Goal: Communication & Community: Answer question/provide support

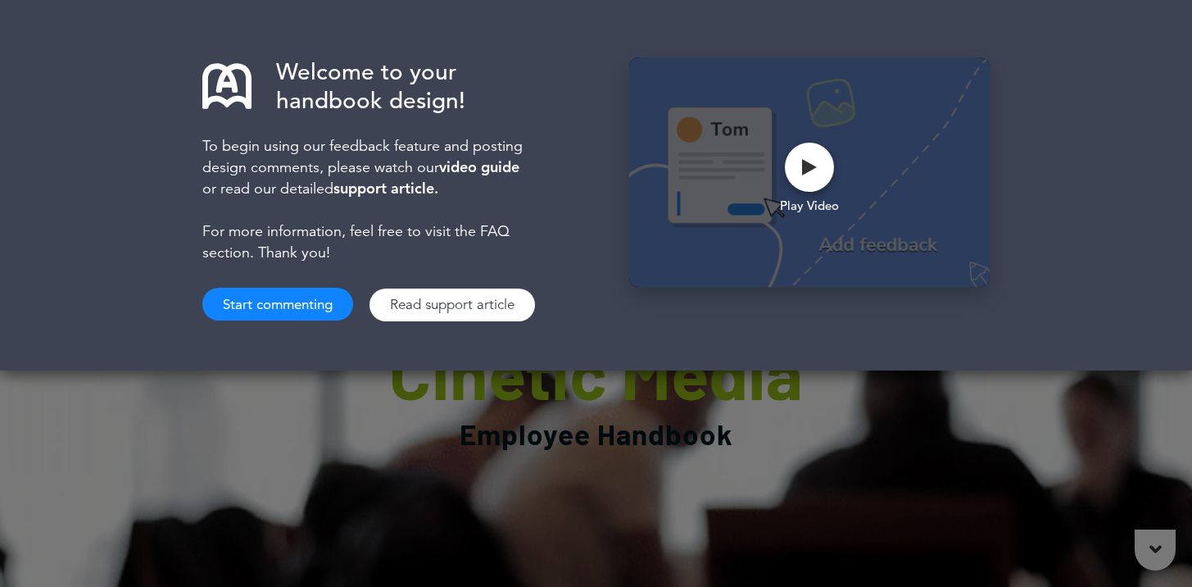
click at [320, 299] on button "Start commenting" at bounding box center [277, 304] width 151 height 33
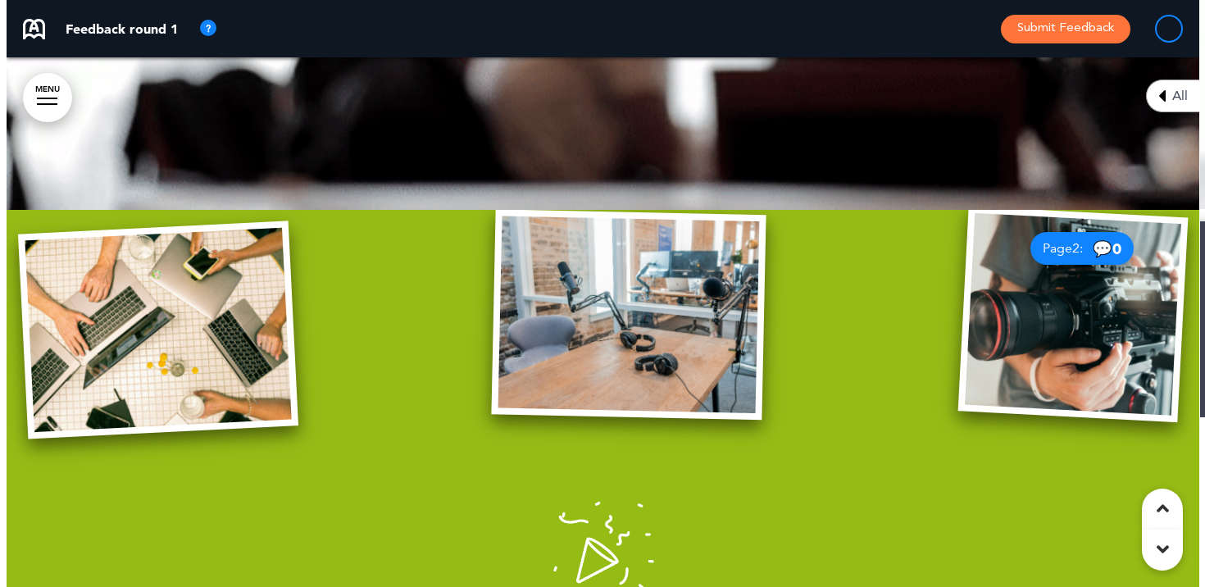
scroll to position [452, 0]
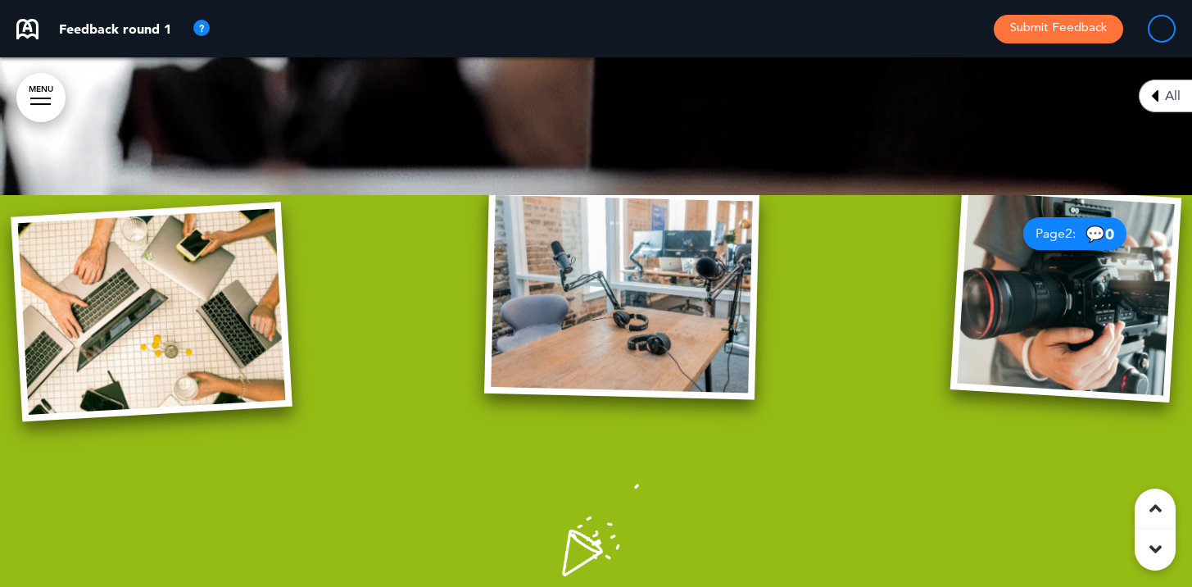
click at [700, 309] on img at bounding box center [621, 293] width 275 height 211
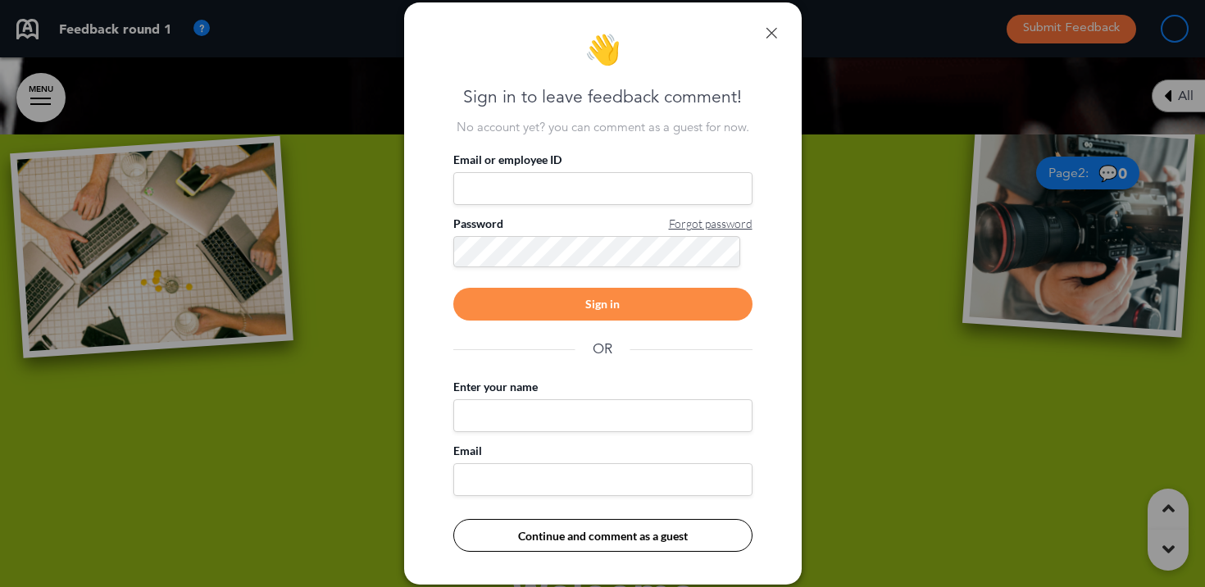
click at [660, 197] on input "Email or employee ID" at bounding box center [602, 188] width 299 height 33
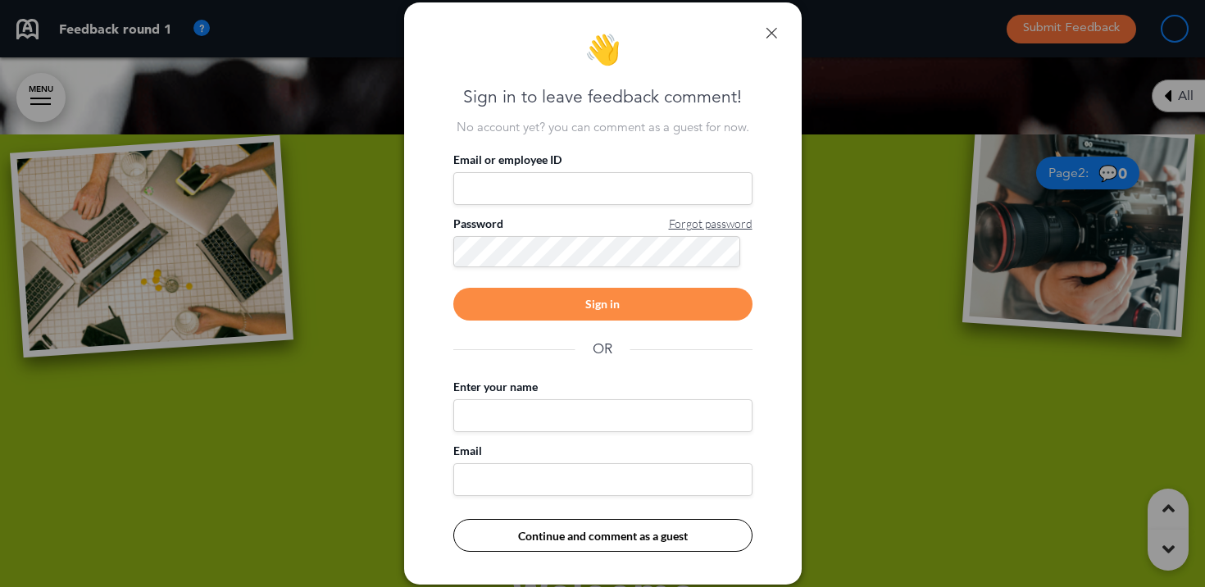
click at [683, 176] on input "Email or employee ID" at bounding box center [602, 188] width 299 height 33
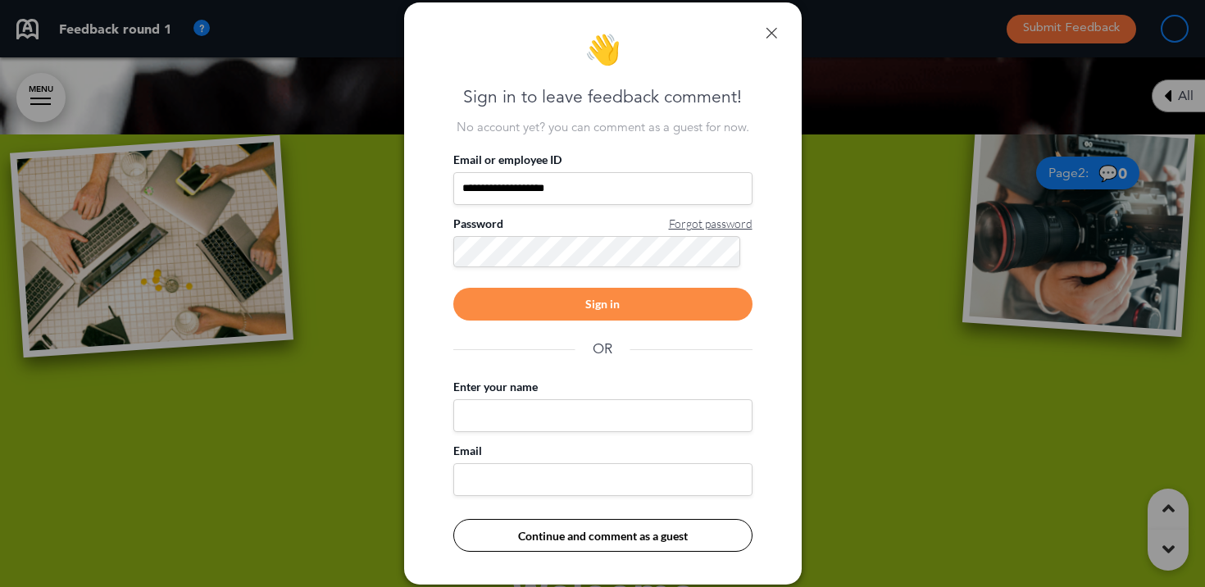
type input "**********"
click at [652, 294] on div "Sign in" at bounding box center [602, 304] width 299 height 33
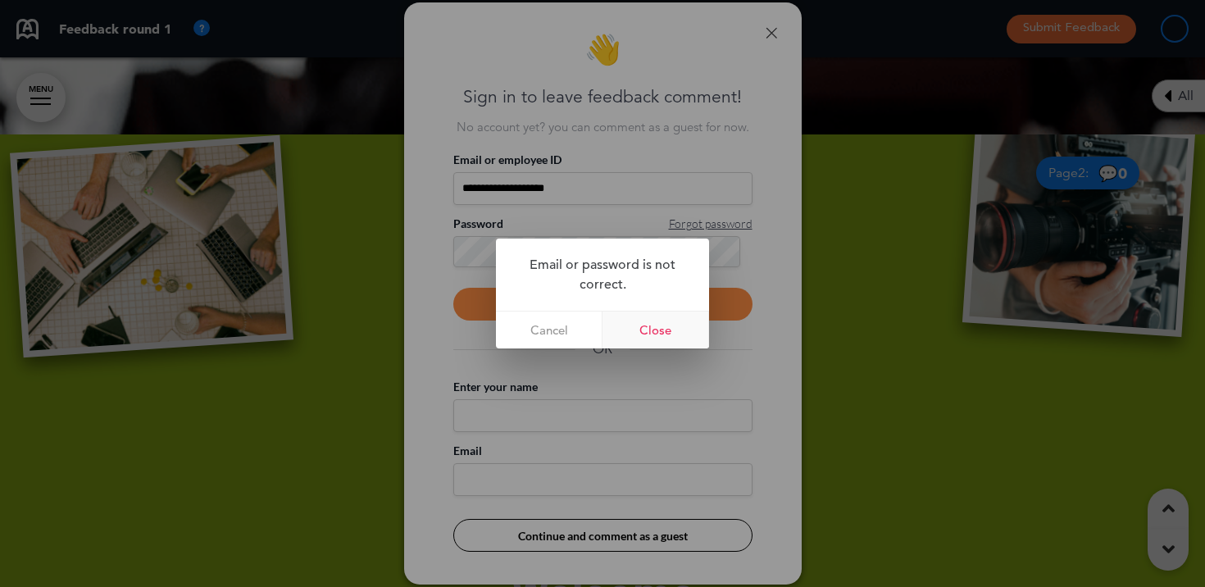
click at [648, 322] on link "Close" at bounding box center [655, 329] width 107 height 37
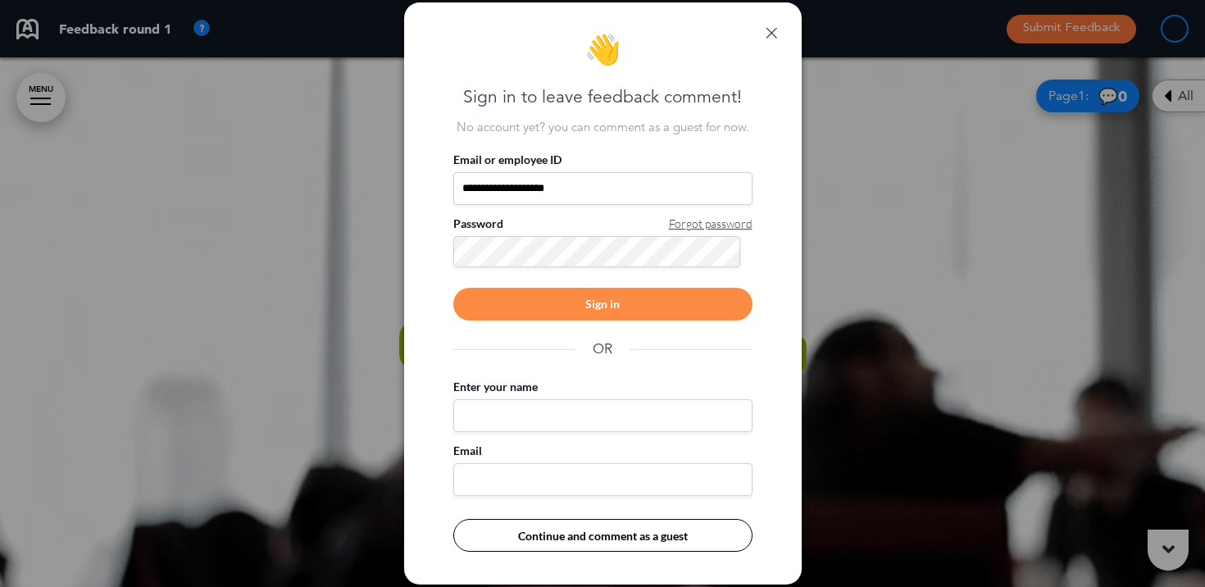
click at [621, 311] on div "Sign in" at bounding box center [602, 304] width 299 height 33
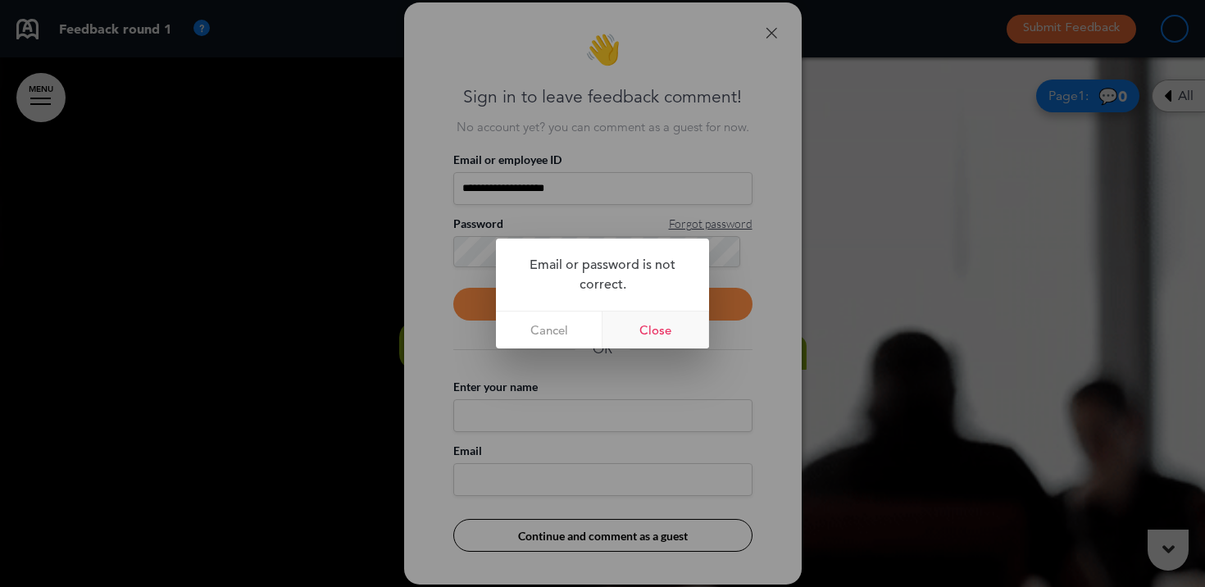
click at [632, 329] on link "Close" at bounding box center [655, 329] width 107 height 37
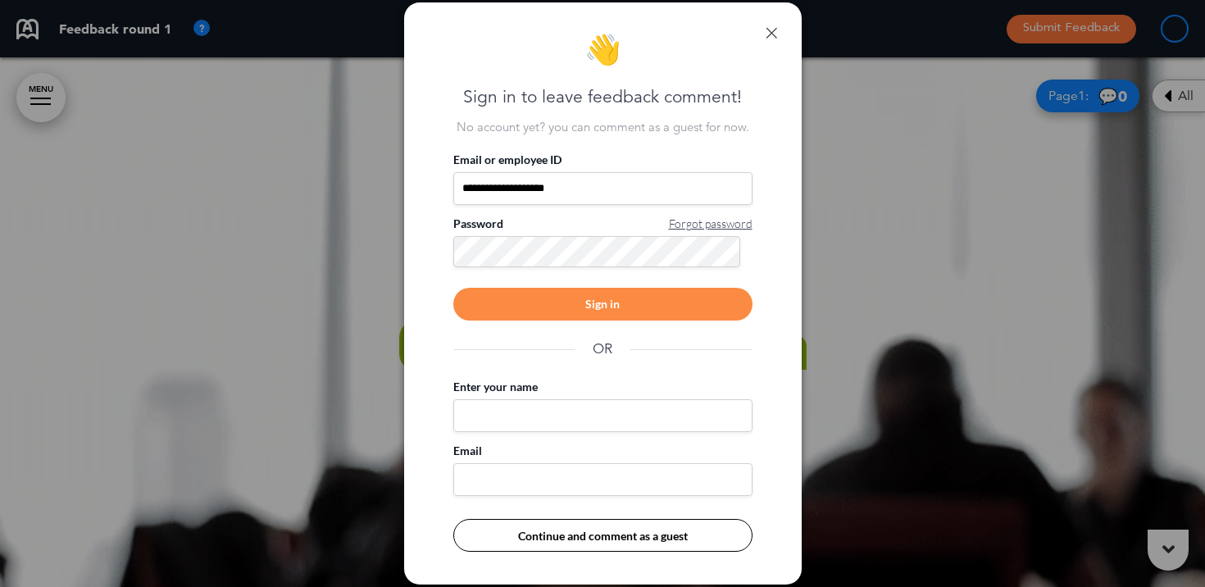
click at [719, 213] on div "**********" at bounding box center [602, 210] width 299 height 116
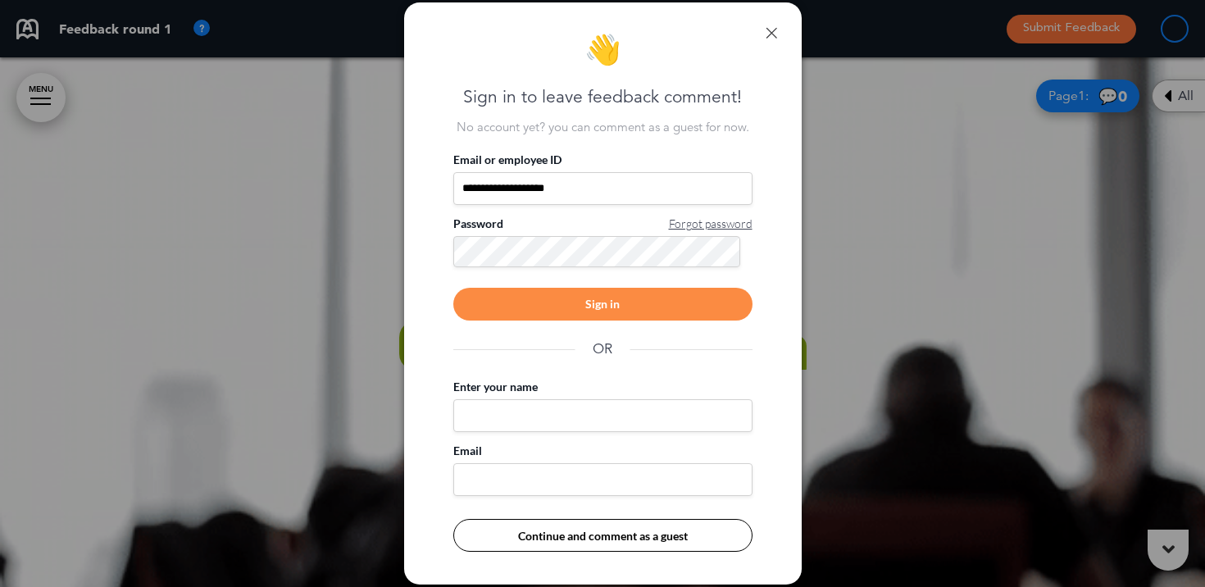
click at [710, 227] on span "Forgot password" at bounding box center [711, 224] width 84 height 16
